Goal: Task Accomplishment & Management: Manage account settings

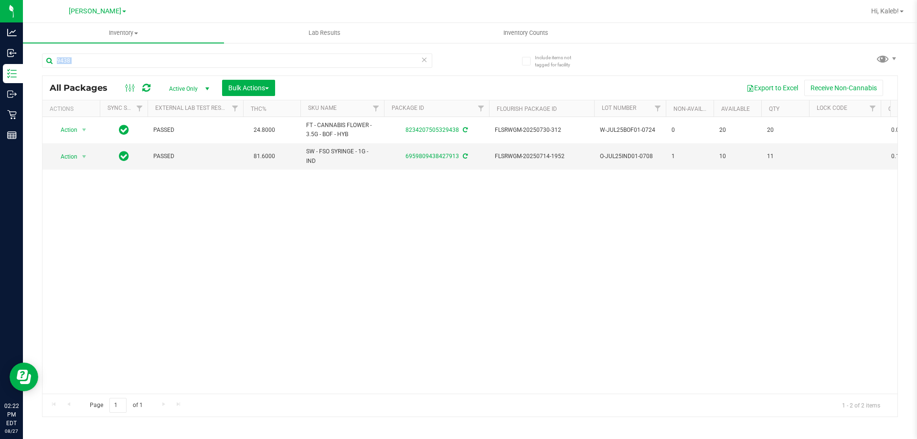
click at [164, 237] on div "Action Action Adjust qty Create package Edit attributes Global inventory Locate…" at bounding box center [469, 255] width 855 height 276
click at [98, 63] on input "9438" at bounding box center [237, 60] width 390 height 14
type input "9"
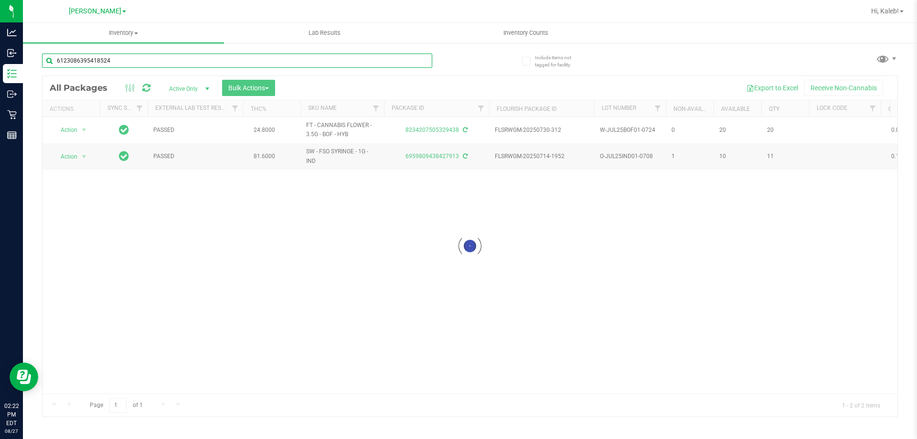
type input "6123086395418524"
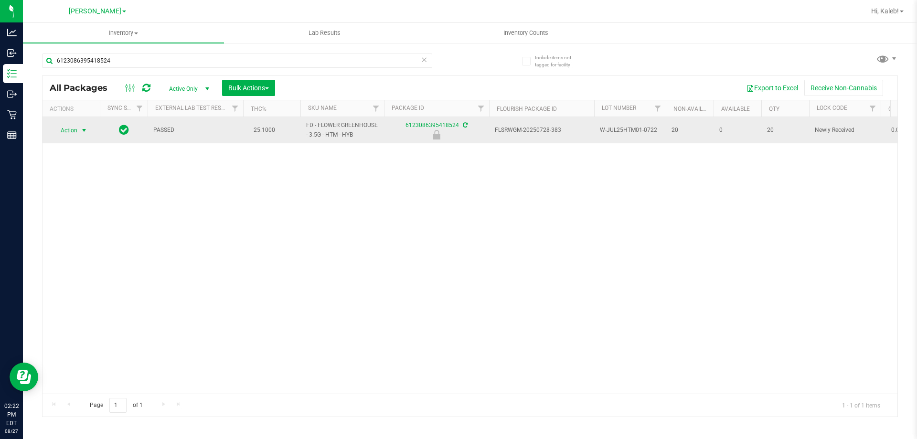
click at [81, 132] on span "select" at bounding box center [84, 131] width 8 height 8
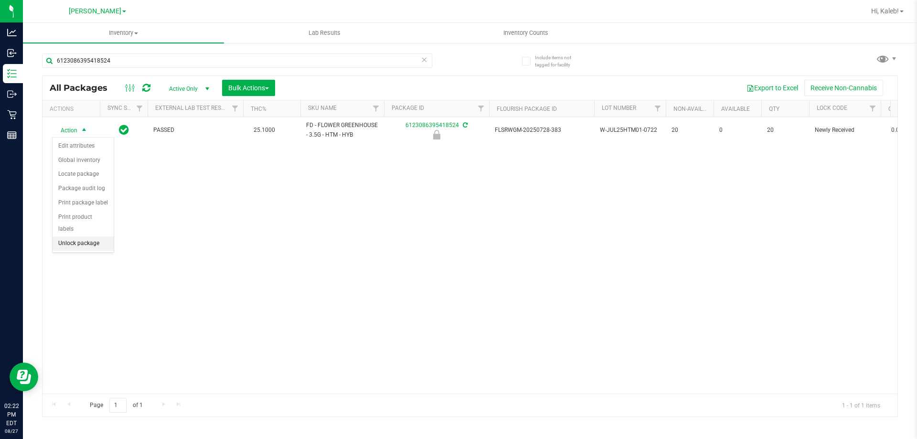
click at [72, 236] on li "Unlock package" at bounding box center [83, 243] width 61 height 14
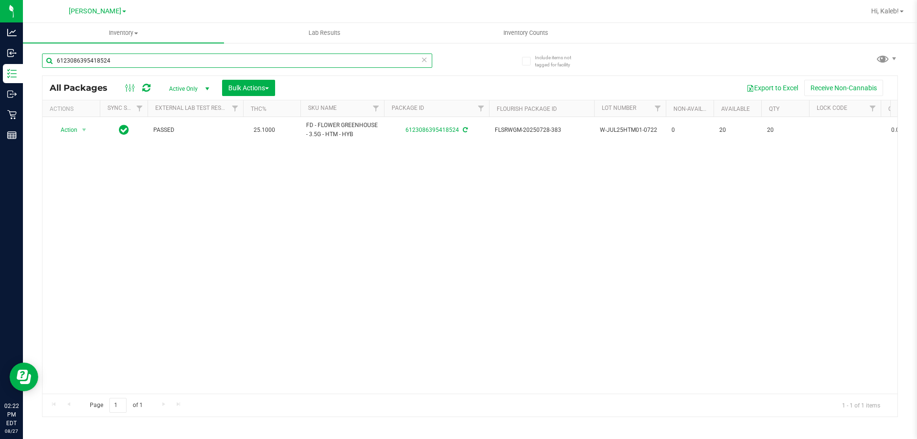
click at [140, 67] on input "6123086395418524" at bounding box center [237, 60] width 390 height 14
type input "9826068989520128"
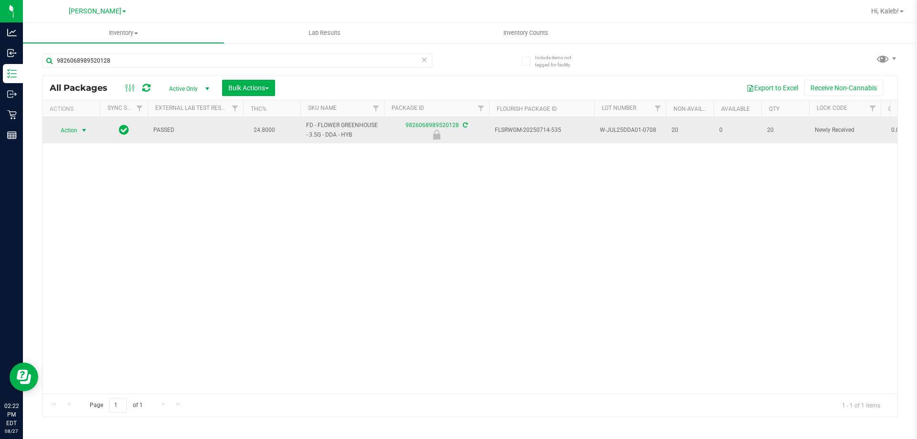
click at [80, 126] on span "select" at bounding box center [84, 130] width 12 height 13
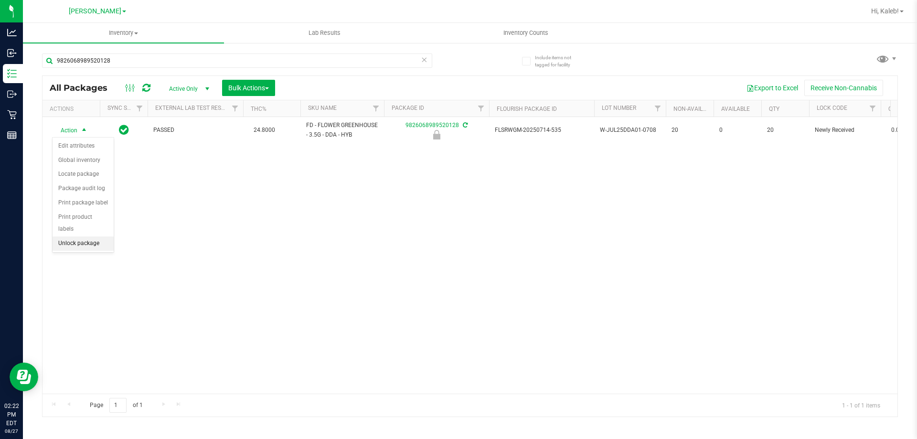
click at [81, 236] on li "Unlock package" at bounding box center [83, 243] width 61 height 14
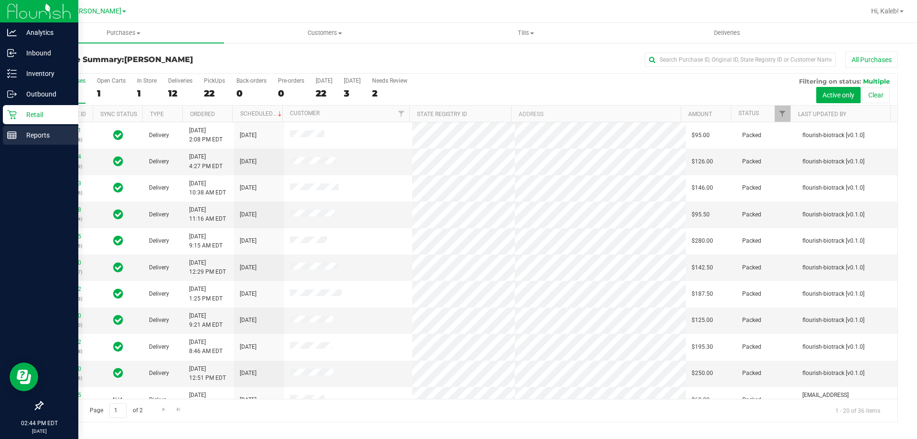
click at [4, 136] on div "Reports" at bounding box center [40, 135] width 75 height 19
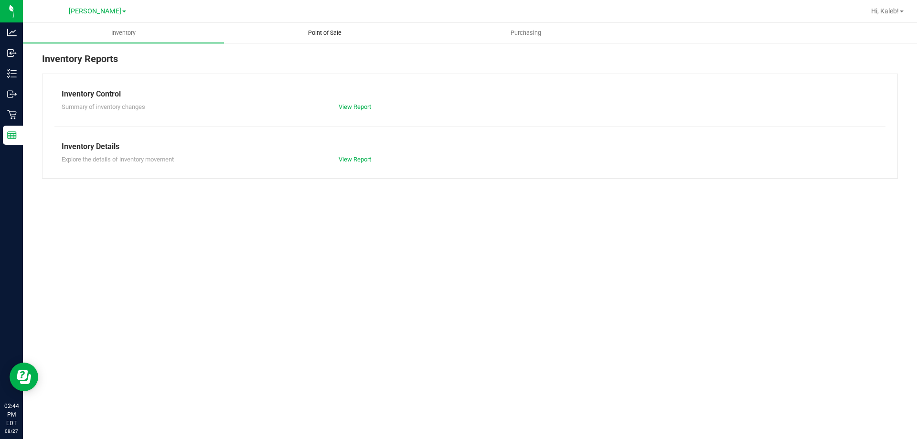
click at [339, 29] on span "Point of Sale" at bounding box center [324, 33] width 59 height 9
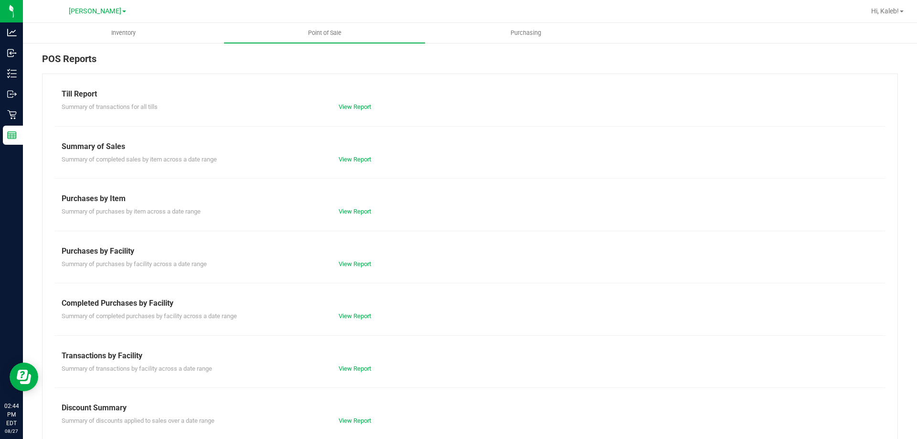
click at [356, 309] on div "Summary of completed purchases by facility across a date range View Report" at bounding box center [469, 315] width 831 height 12
click at [356, 316] on link "View Report" at bounding box center [354, 315] width 32 height 7
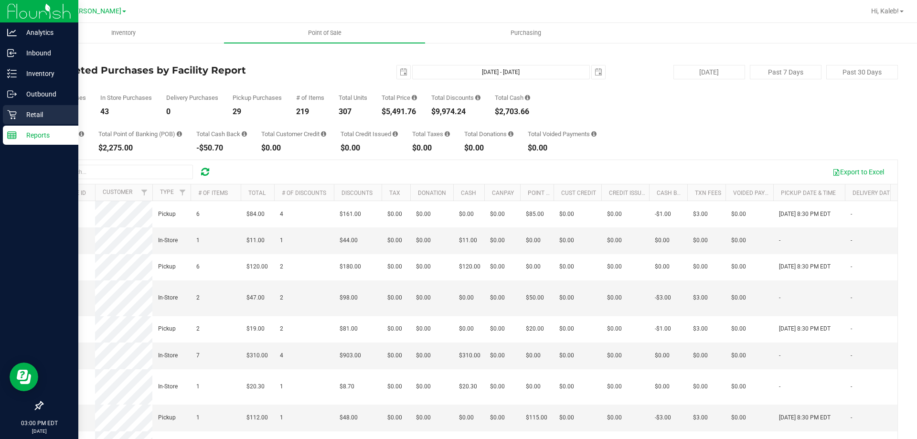
click at [22, 118] on p "Retail" at bounding box center [45, 114] width 57 height 11
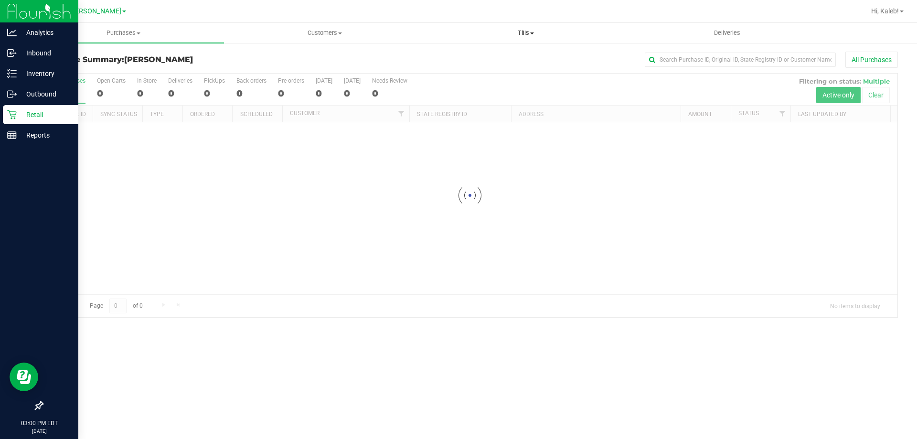
click at [513, 33] on span "Tills" at bounding box center [525, 33] width 200 height 9
click at [498, 57] on li "Manage tills" at bounding box center [525, 57] width 201 height 11
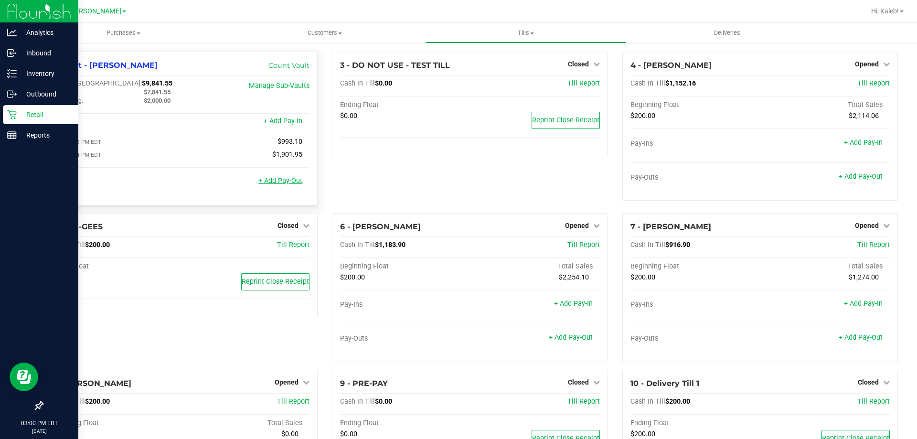
click at [266, 183] on link "+ Add Pay-Out" at bounding box center [280, 181] width 44 height 8
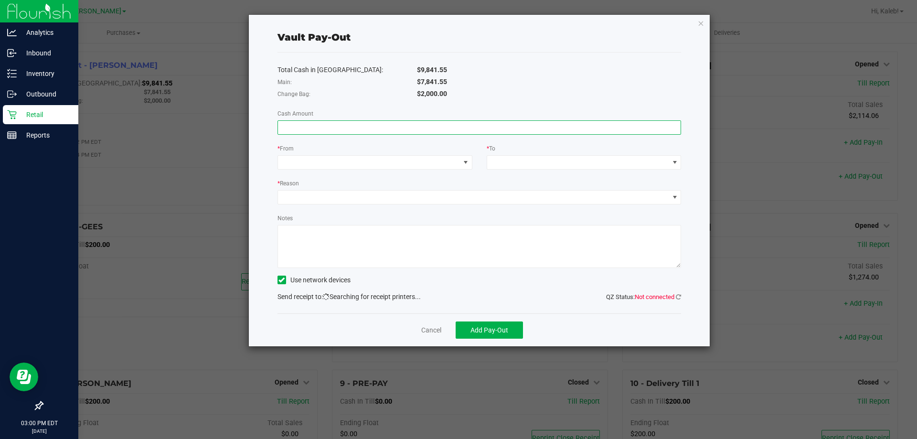
click at [490, 127] on input at bounding box center [479, 127] width 403 height 13
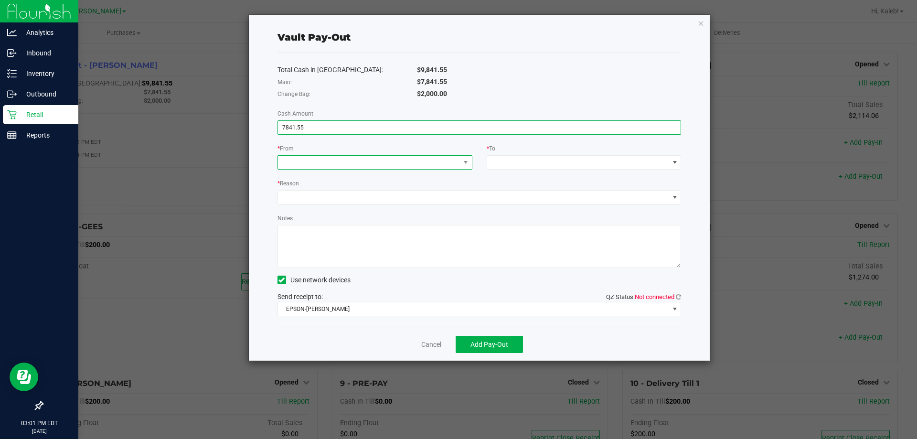
type input "$7,841.55"
click at [456, 163] on span at bounding box center [369, 162] width 182 height 13
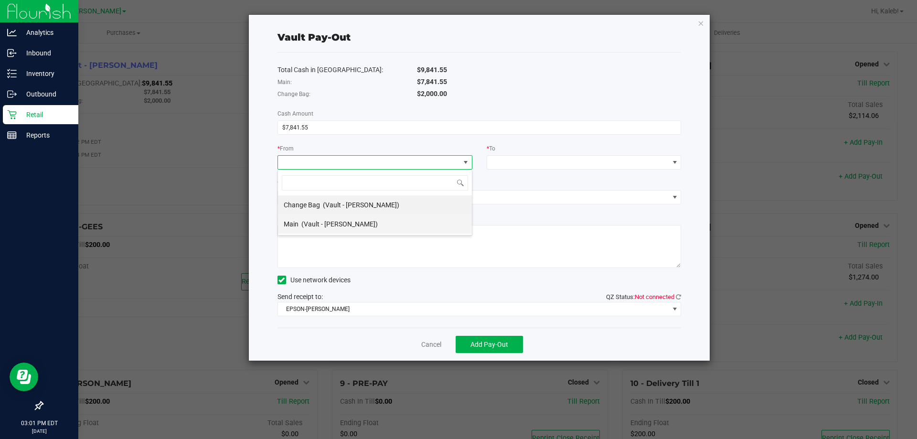
click at [397, 225] on li "Main (Vault - Brandon WC)" at bounding box center [375, 223] width 194 height 19
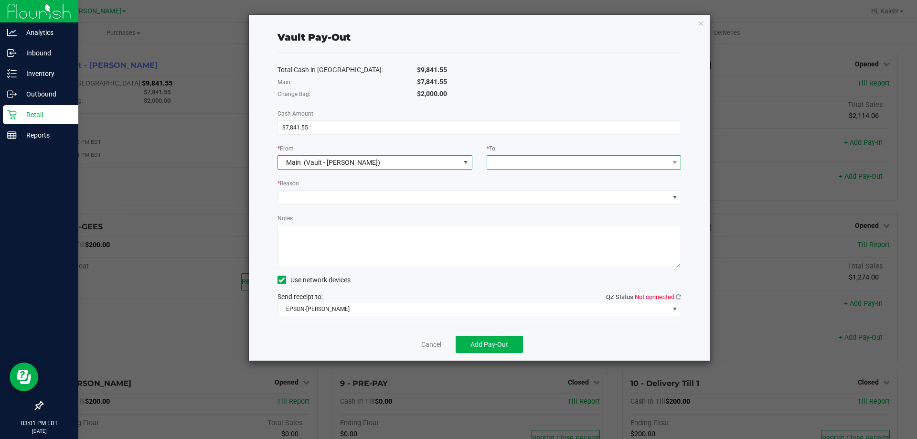
click at [543, 161] on span at bounding box center [578, 162] width 182 height 13
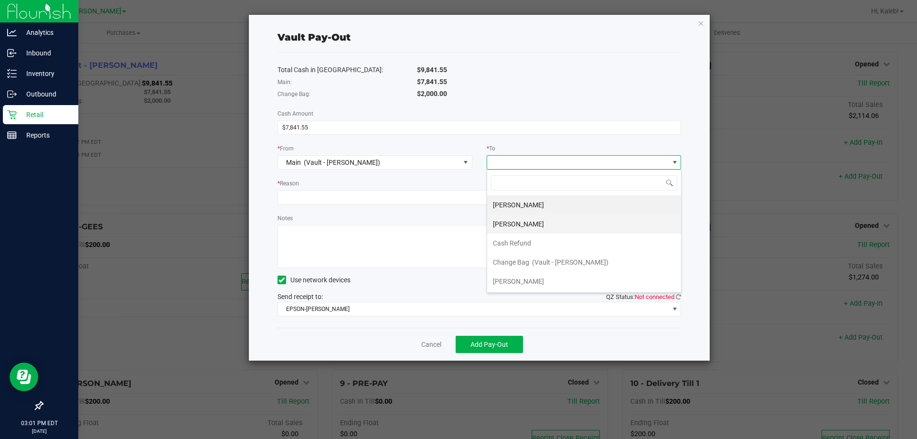
scroll to position [38, 0]
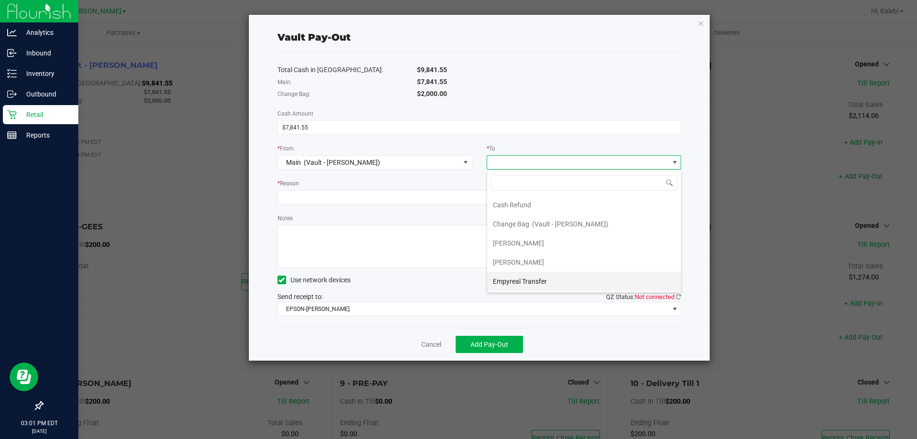
click at [536, 284] on span "Empyreal Transfer" at bounding box center [520, 281] width 54 height 8
click at [680, 297] on div "Vault Pay-Out Total Cash in Vault: $9,841.55 Main: $7,841.55 Change Bag: $2,000…" at bounding box center [479, 188] width 461 height 346
click at [678, 296] on icon at bounding box center [678, 297] width 5 height 6
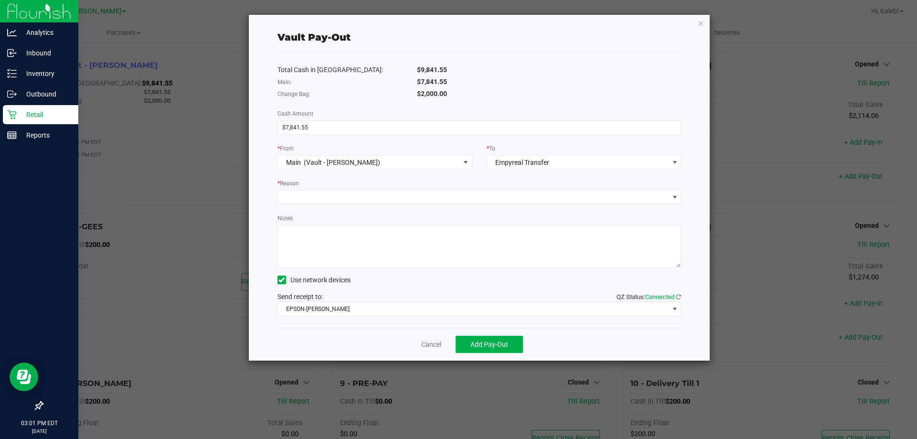
click at [603, 248] on textarea "Notes" at bounding box center [479, 246] width 404 height 43
click at [396, 193] on span at bounding box center [473, 196] width 391 height 13
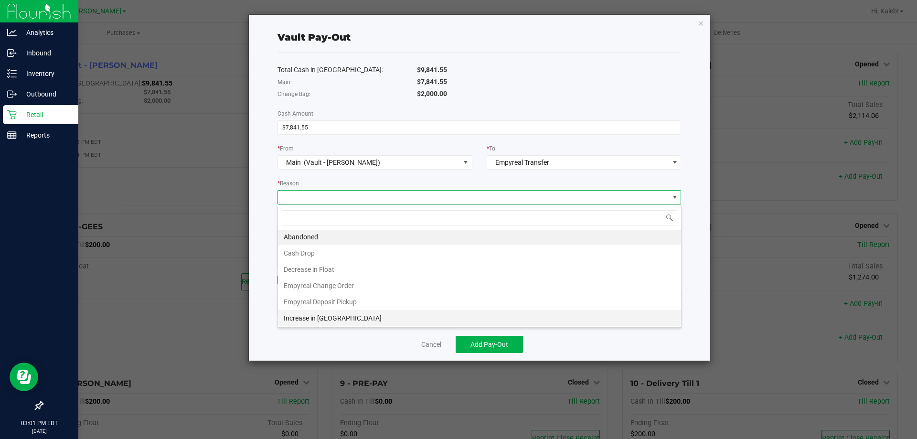
scroll to position [2, 0]
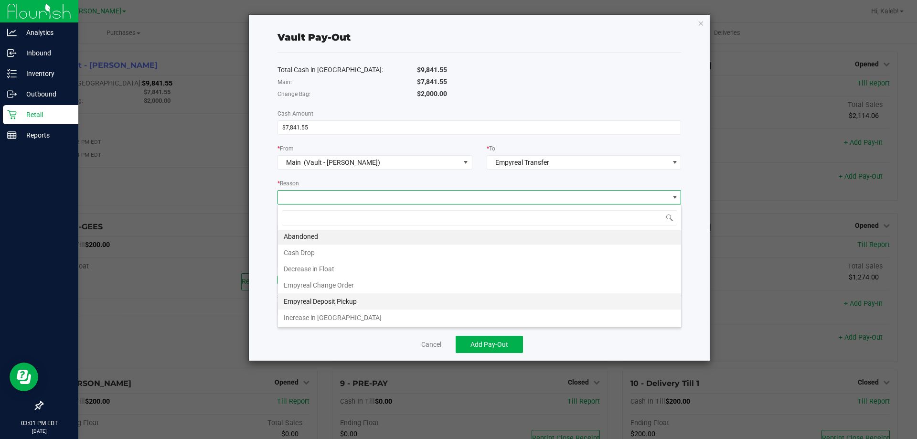
click at [354, 300] on li "Empyreal Deposit Pickup" at bounding box center [479, 301] width 403 height 16
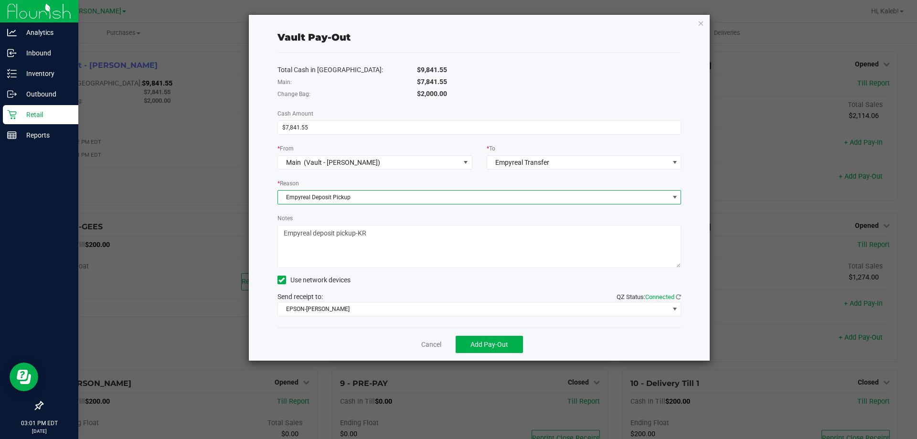
click at [366, 286] on div "Use network devices" at bounding box center [479, 280] width 404 height 14
click at [367, 317] on div "Total Cash in Vault: $9,841.55 Main: $7,841.55 Change Bag: $2,000.00 Cash Amoun…" at bounding box center [479, 190] width 404 height 275
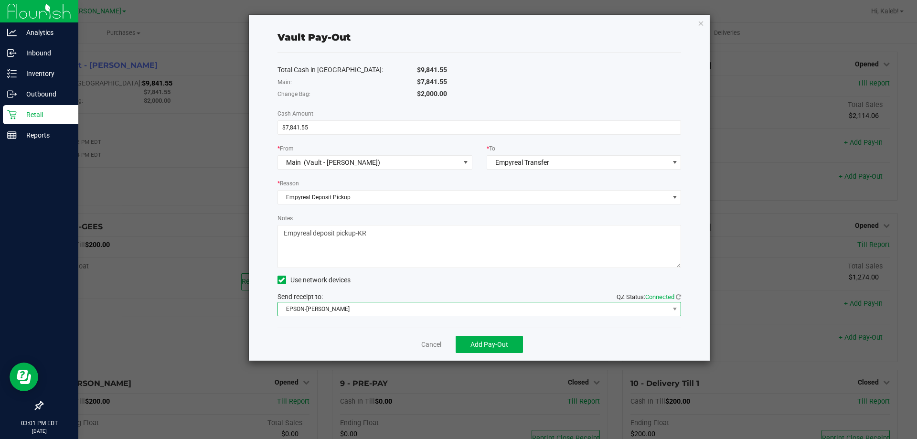
click at [368, 306] on span "EPSON-BECK" at bounding box center [473, 308] width 391 height 13
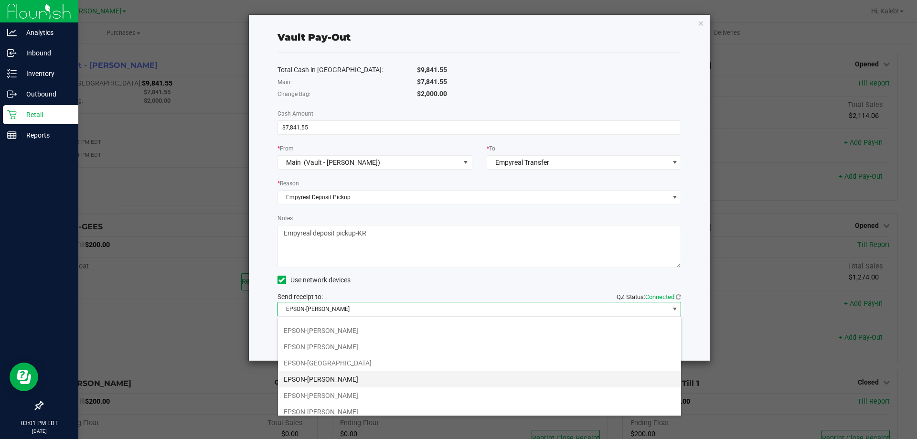
scroll to position [51, 0]
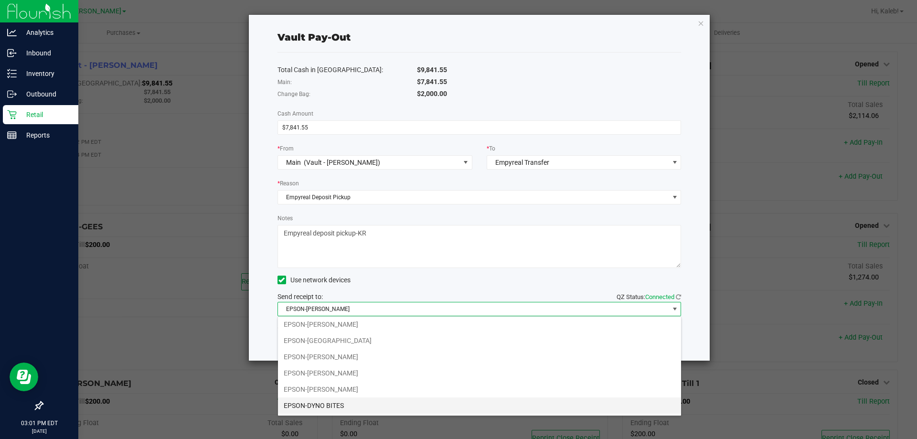
click at [340, 405] on li "EPSON-DYNO BITES" at bounding box center [479, 405] width 403 height 16
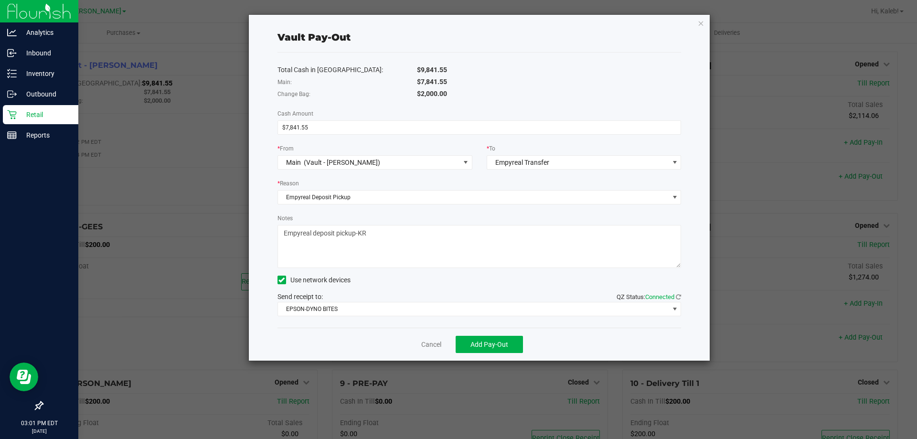
click at [356, 230] on textarea "Notes" at bounding box center [479, 246] width 404 height 43
type textarea "Empyreal deposit pickup 4889, 4888 -KR"
click at [483, 346] on span "Add Pay-Out" at bounding box center [489, 344] width 38 height 8
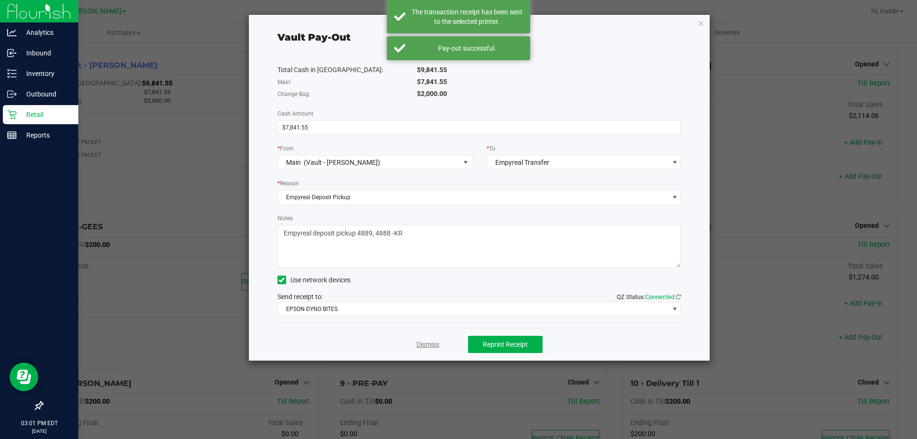
click at [423, 344] on link "Dismiss" at bounding box center [427, 344] width 23 height 10
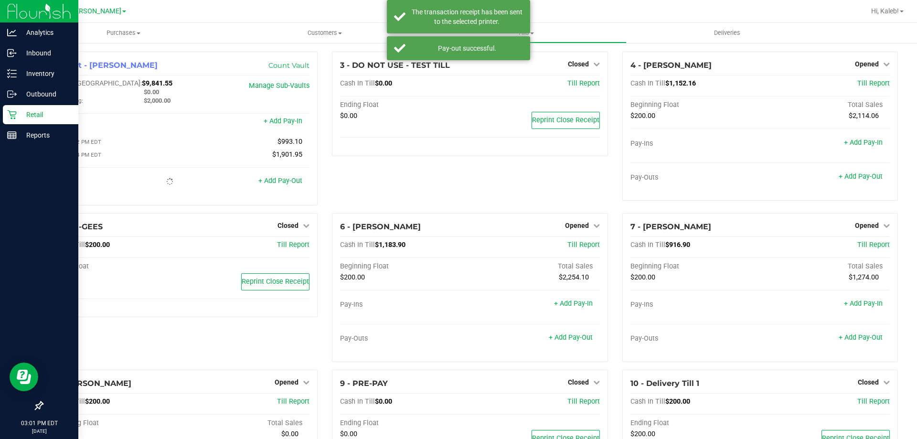
click at [372, 168] on div "3 - DO NOT USE - TEST TILL Closed Open Till Cash In Till $0.00 Till Report Endi…" at bounding box center [470, 132] width 290 height 161
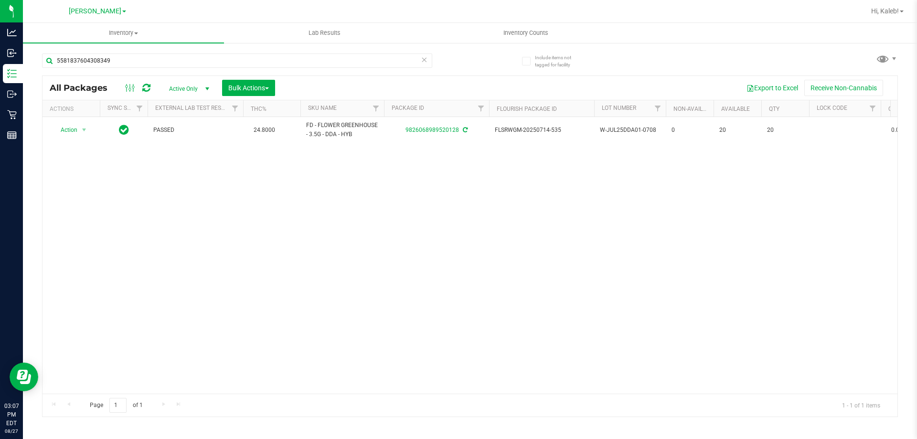
type input "5581837604308349"
click at [72, 149] on div "Action Action Edit attributes Global inventory Locate package Package audit log…" at bounding box center [469, 255] width 855 height 276
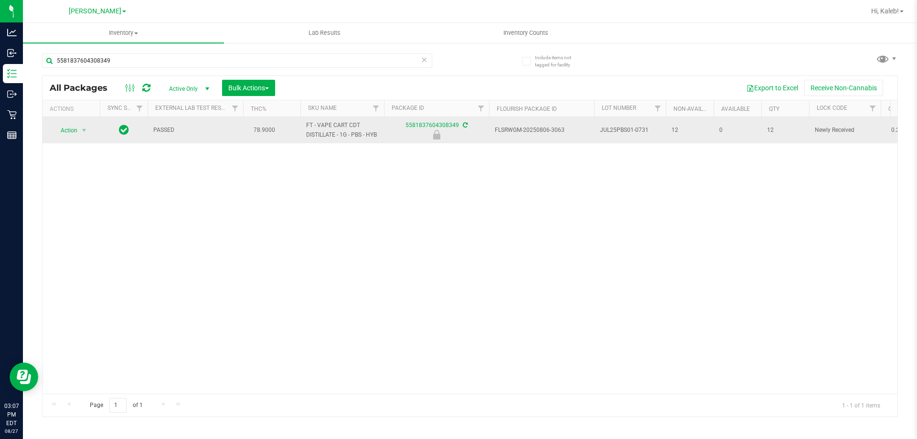
click at [73, 143] on td "Action Action Edit attributes Global inventory Locate package Package audit log…" at bounding box center [70, 130] width 57 height 26
click at [78, 136] on span "select" at bounding box center [84, 130] width 12 height 13
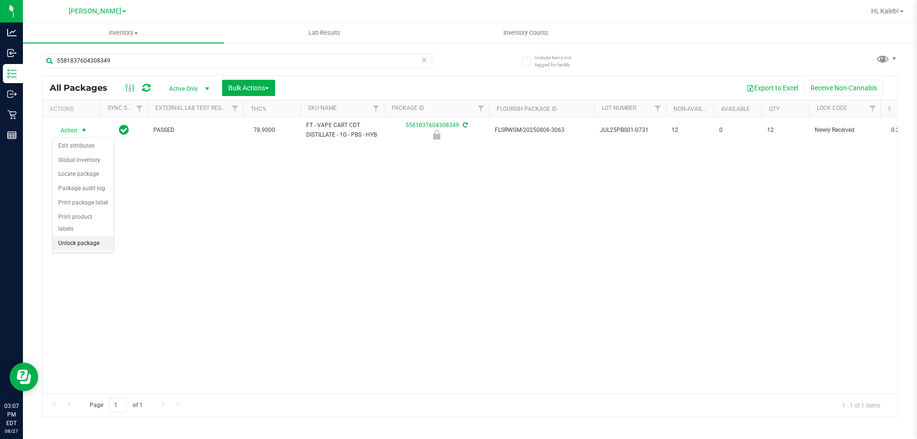
click at [76, 236] on li "Unlock package" at bounding box center [83, 243] width 61 height 14
